Goal: Information Seeking & Learning: Learn about a topic

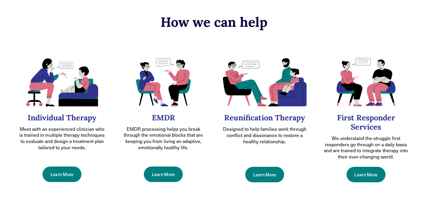
scroll to position [244, 0]
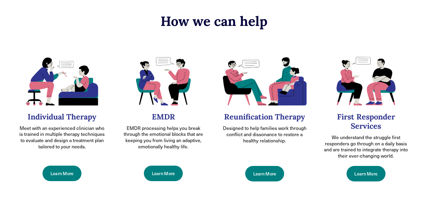
click at [70, 169] on link "Learn More" at bounding box center [62, 172] width 39 height 15
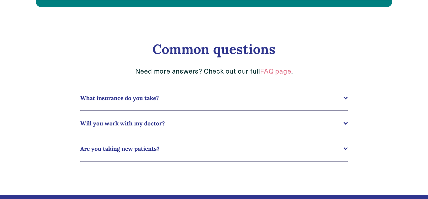
scroll to position [588, 0]
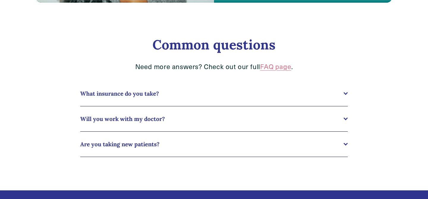
click at [347, 91] on div at bounding box center [346, 92] width 4 height 4
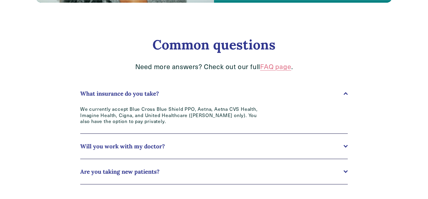
click at [346, 147] on div at bounding box center [346, 145] width 4 height 4
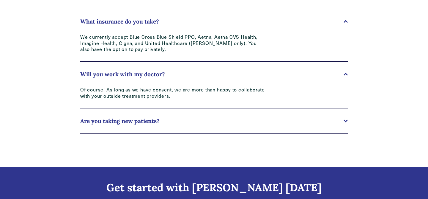
scroll to position [661, 0]
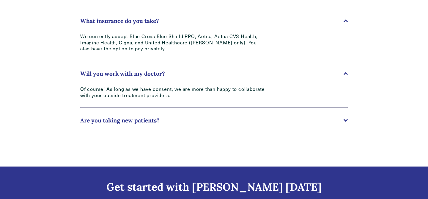
click at [346, 119] on div at bounding box center [346, 119] width 4 height 4
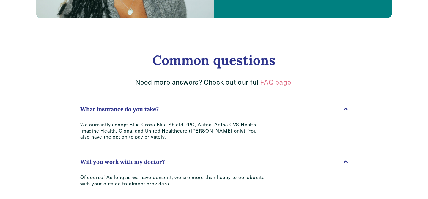
scroll to position [567, 0]
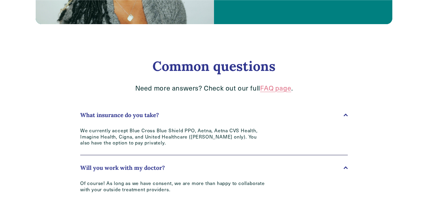
click at [265, 87] on link "FAQ page" at bounding box center [275, 87] width 31 height 9
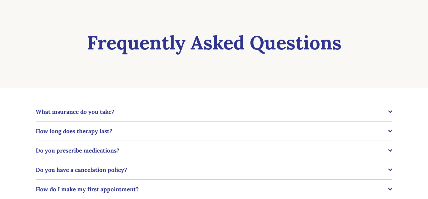
scroll to position [44, 0]
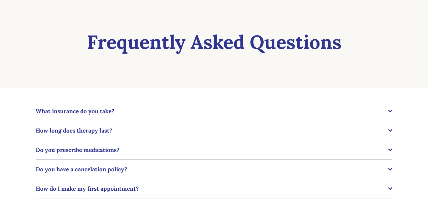
click at [391, 129] on div at bounding box center [391, 130] width 4 height 4
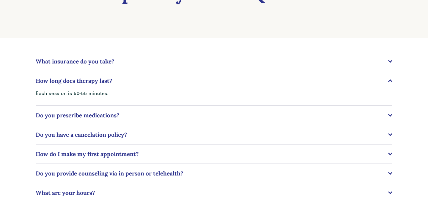
scroll to position [94, 0]
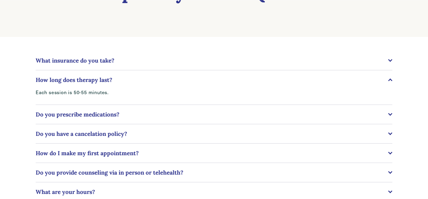
click at [389, 114] on div at bounding box center [391, 114] width 4 height 4
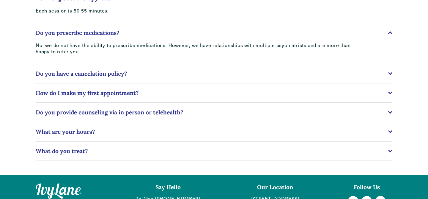
scroll to position [176, 0]
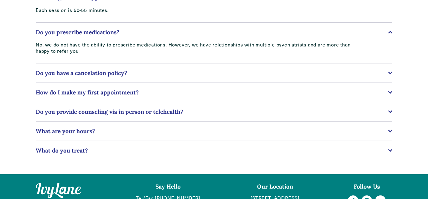
click at [391, 111] on div at bounding box center [391, 111] width 4 height 4
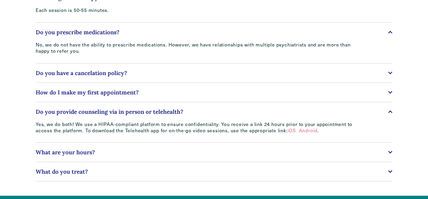
click at [392, 90] on div at bounding box center [391, 91] width 4 height 4
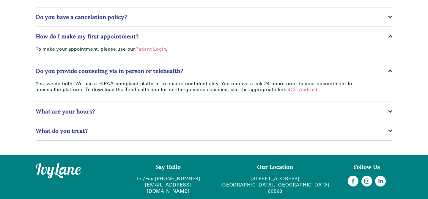
scroll to position [232, 0]
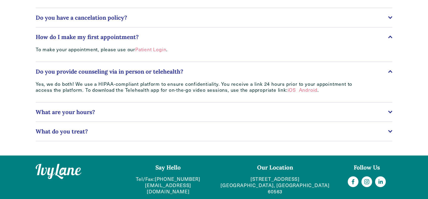
click at [392, 110] on div at bounding box center [391, 112] width 4 height 4
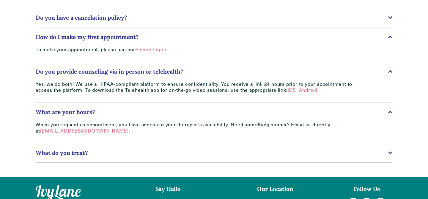
click at [391, 153] on div at bounding box center [391, 153] width 4 height 4
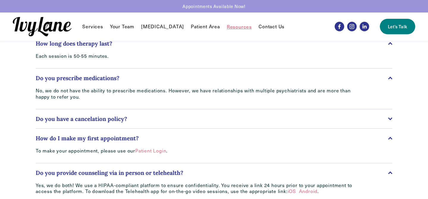
scroll to position [0, 0]
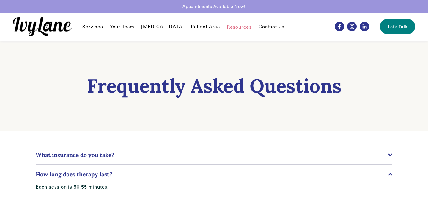
click at [115, 25] on link "Your Team" at bounding box center [122, 26] width 24 height 7
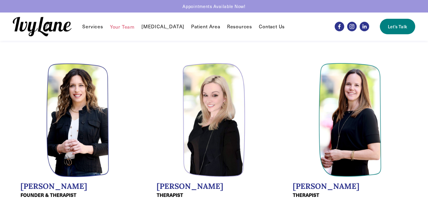
click at [149, 26] on link "[MEDICAL_DATA]" at bounding box center [163, 26] width 43 height 7
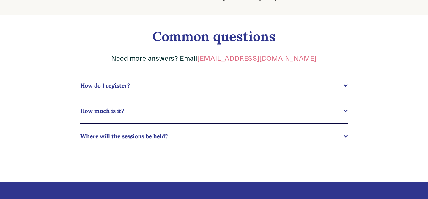
scroll to position [292, 0]
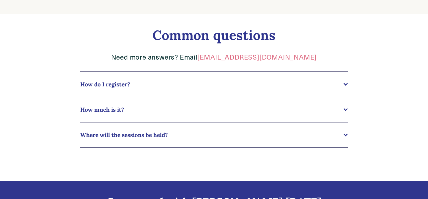
click at [346, 109] on div at bounding box center [346, 109] width 4 height 4
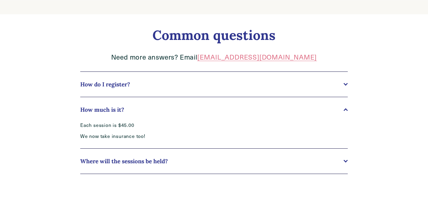
click at [346, 160] on div at bounding box center [346, 160] width 4 height 4
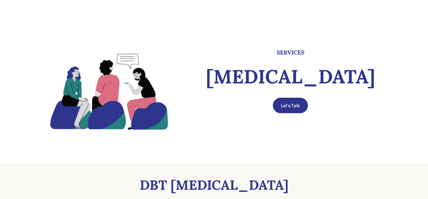
scroll to position [0, 0]
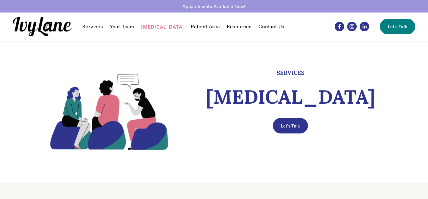
click at [90, 26] on span "Services" at bounding box center [92, 27] width 21 height 6
click at [0, 0] on span "Individual Therapy" at bounding box center [0, 0] width 0 height 0
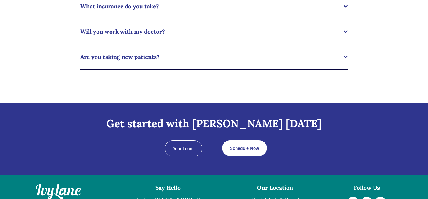
scroll to position [697, 0]
